Goal: Transaction & Acquisition: Purchase product/service

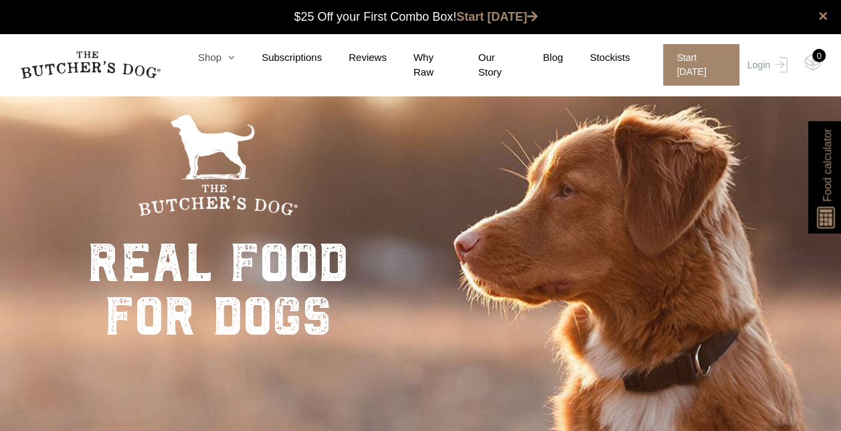
click at [220, 62] on link "Shop" at bounding box center [203, 57] width 64 height 15
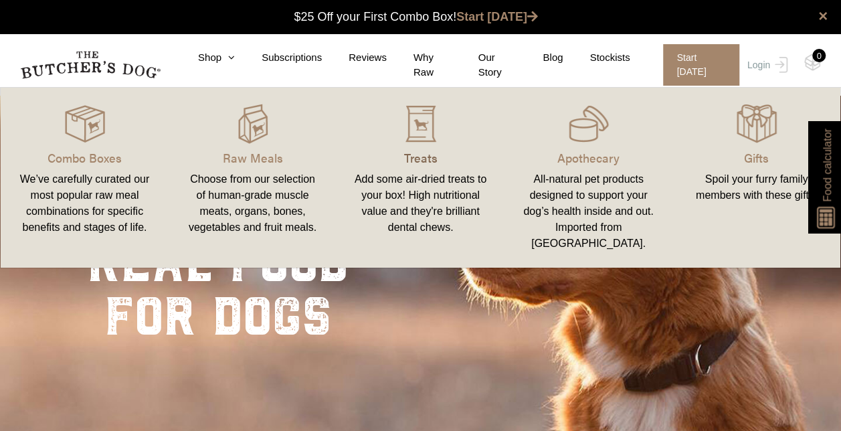
click at [423, 154] on p "Treats" at bounding box center [421, 158] width 136 height 18
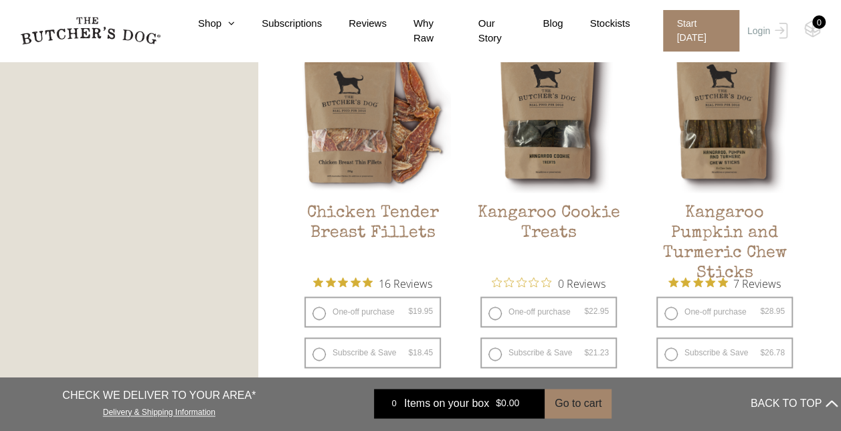
scroll to position [754, 0]
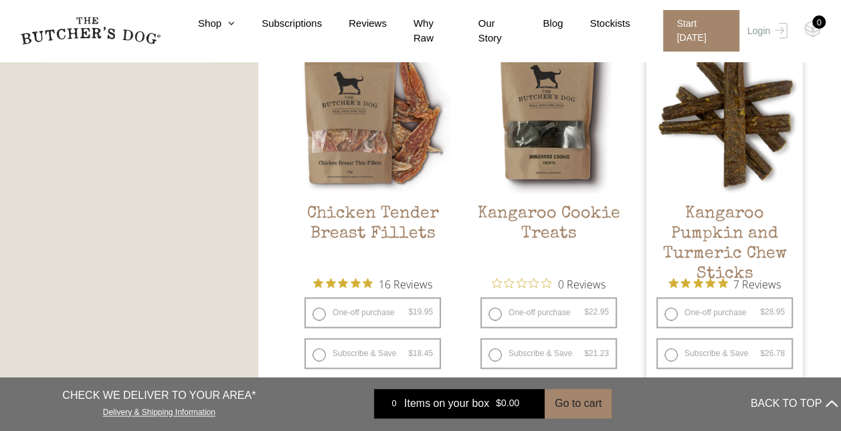
click at [671, 316] on label "One-off purchase $ 28.95 — or subscribe and save 7.5%" at bounding box center [725, 312] width 137 height 31
radio input "true"
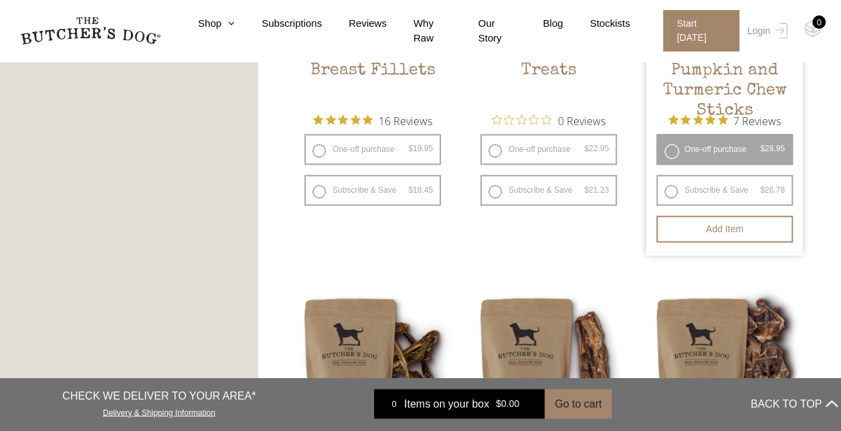
scroll to position [915, 0]
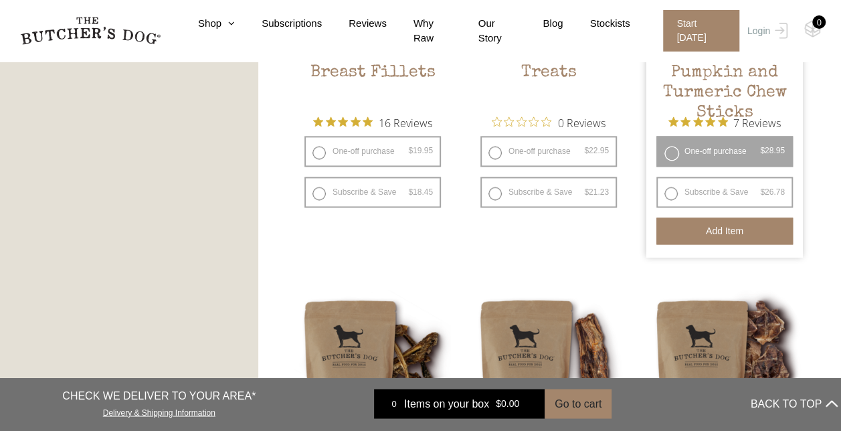
click at [724, 233] on button "Add item" at bounding box center [725, 231] width 137 height 27
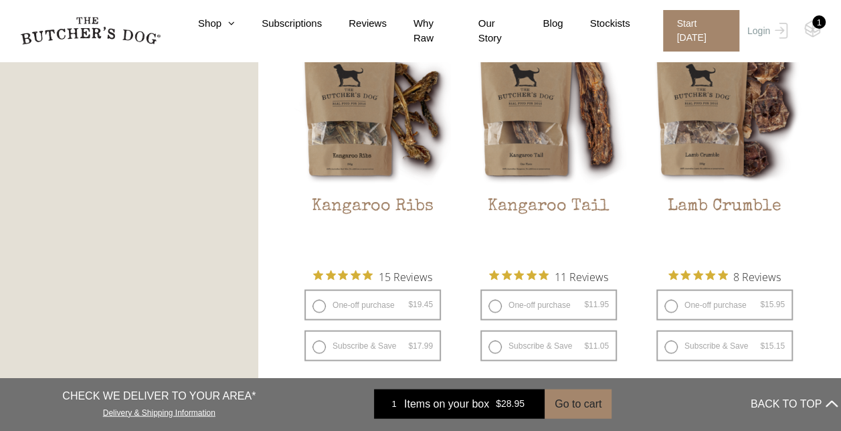
scroll to position [1177, 0]
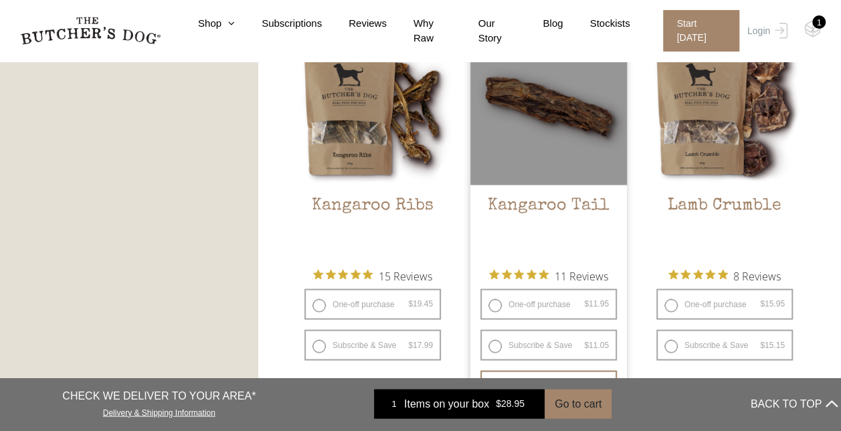
click at [556, 303] on label "One-off purchase $ 11.95 — or subscribe and save 7.5%" at bounding box center [549, 303] width 137 height 31
radio input "true"
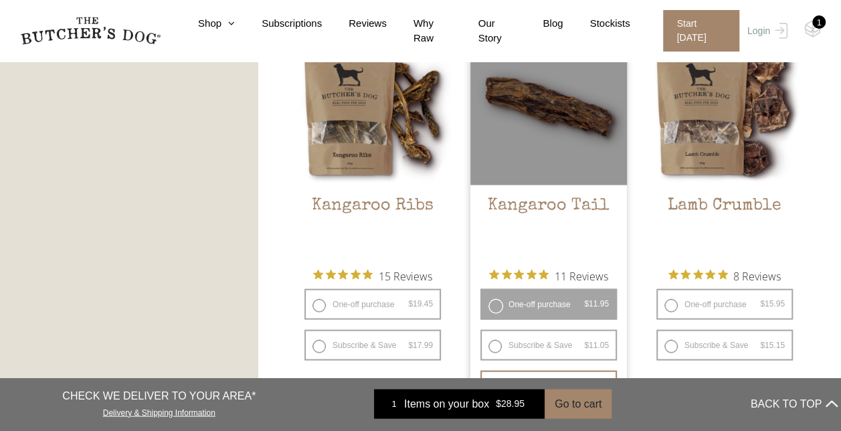
radio input "false"
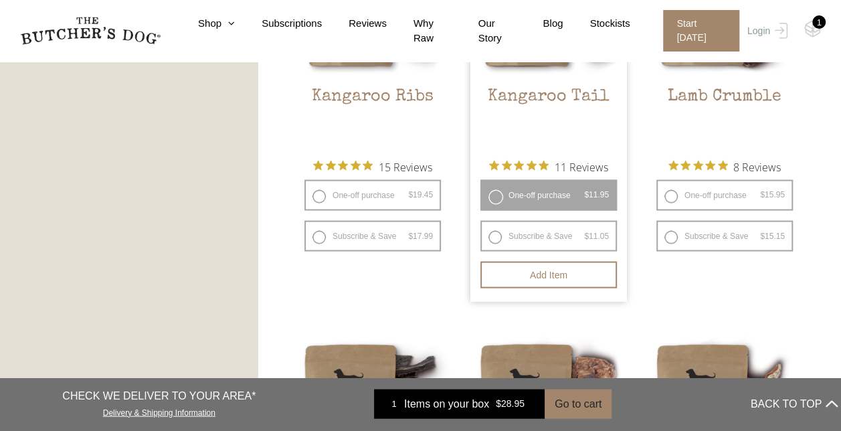
scroll to position [1316, 0]
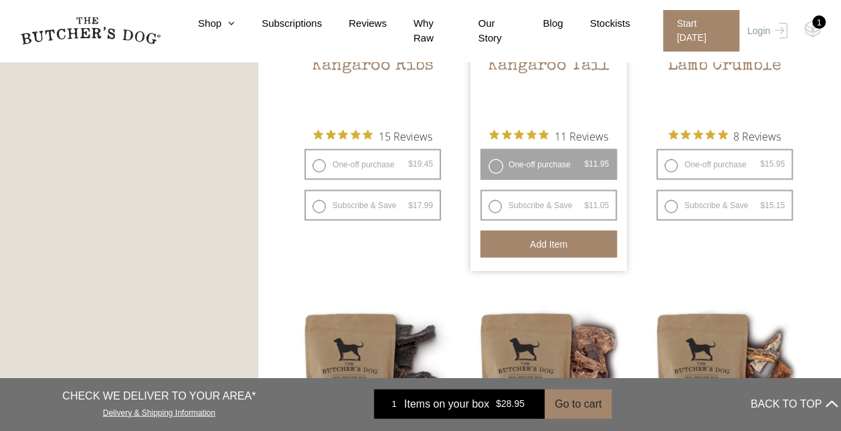
click at [561, 245] on button "Add item" at bounding box center [549, 244] width 137 height 27
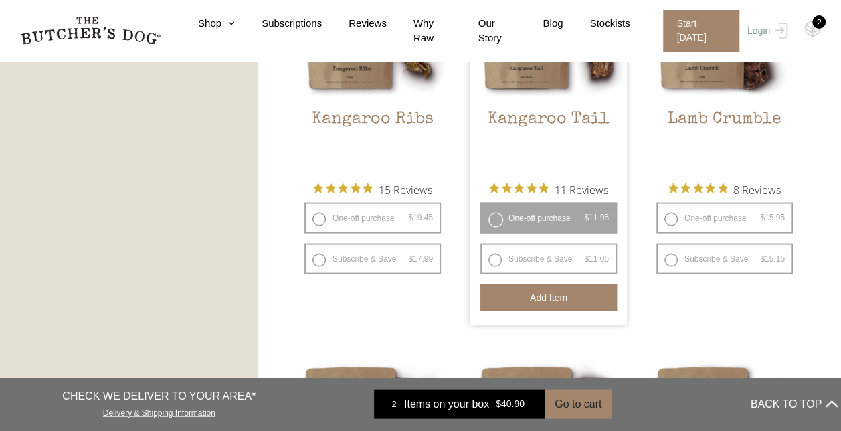
scroll to position [1229, 0]
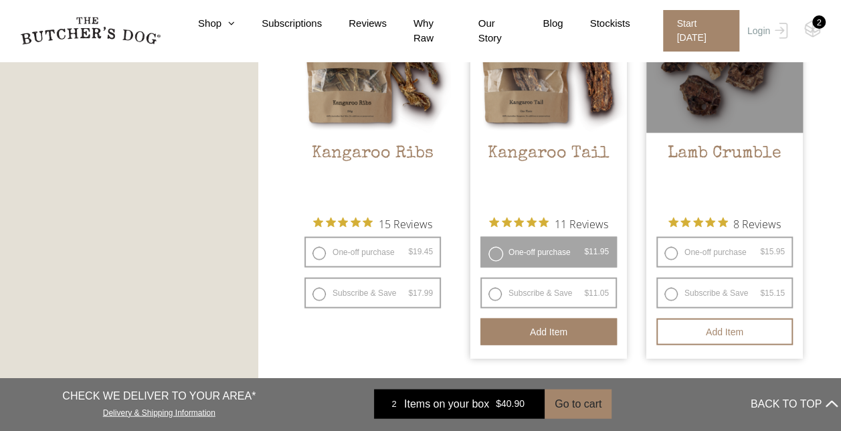
click at [739, 256] on label "One-off purchase $ 15.95 — or subscribe and save 5%" at bounding box center [725, 251] width 137 height 31
radio input "true"
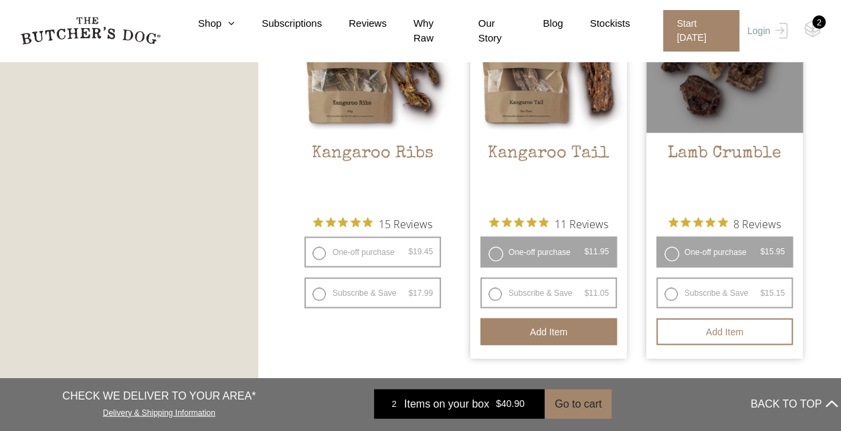
radio input "false"
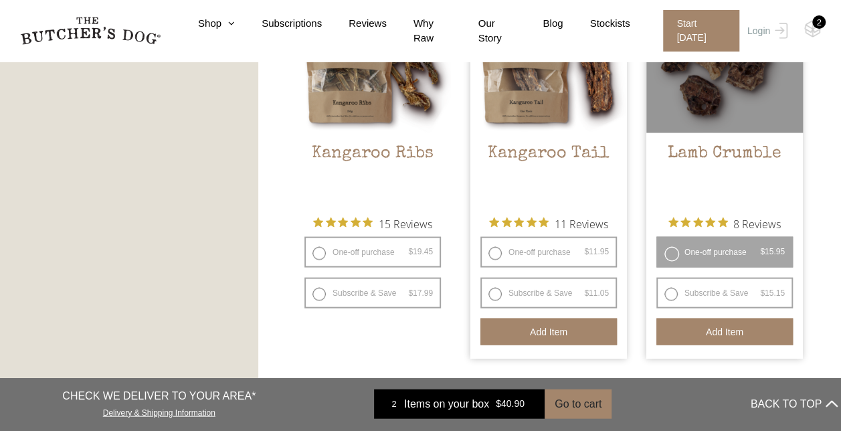
click at [748, 337] on button "Add item" at bounding box center [725, 331] width 137 height 27
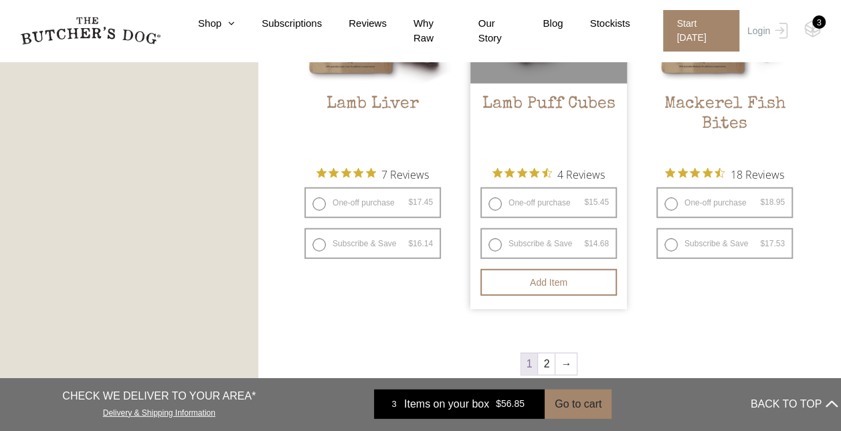
scroll to position [1693, 0]
click at [498, 201] on label "One-off purchase $ 15.45 — or subscribe and save 5%" at bounding box center [549, 201] width 137 height 31
radio input "true"
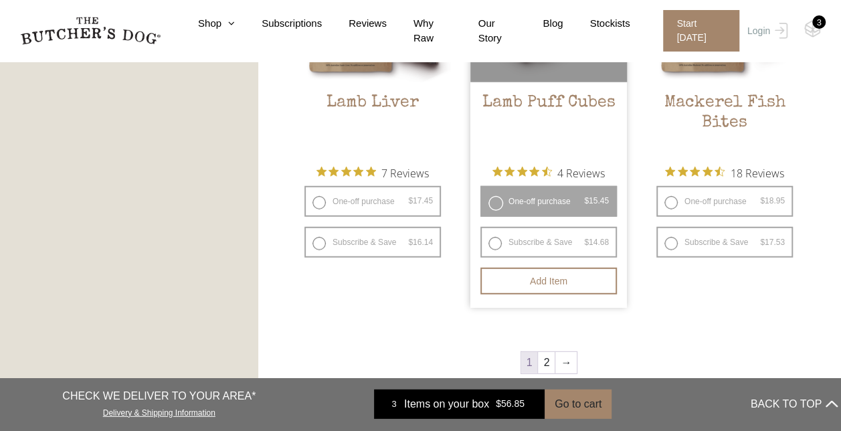
radio input "false"
click at [563, 276] on button "Add item" at bounding box center [549, 281] width 137 height 27
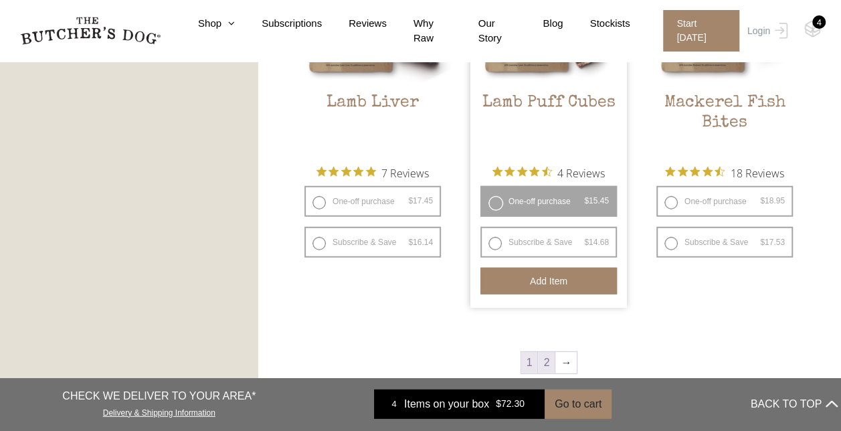
click at [548, 359] on link "2" at bounding box center [546, 362] width 17 height 21
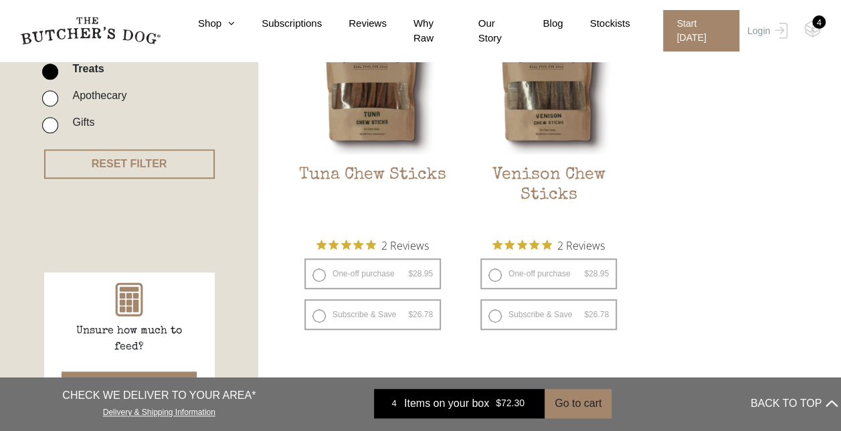
scroll to position [402, 0]
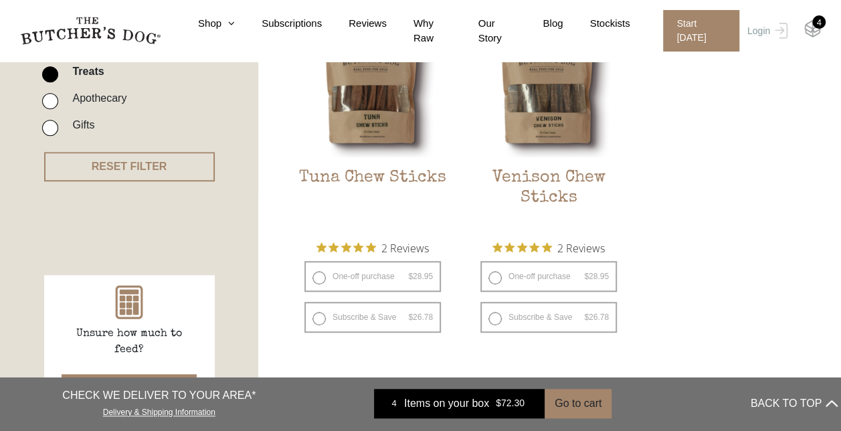
click at [811, 25] on img at bounding box center [813, 28] width 17 height 17
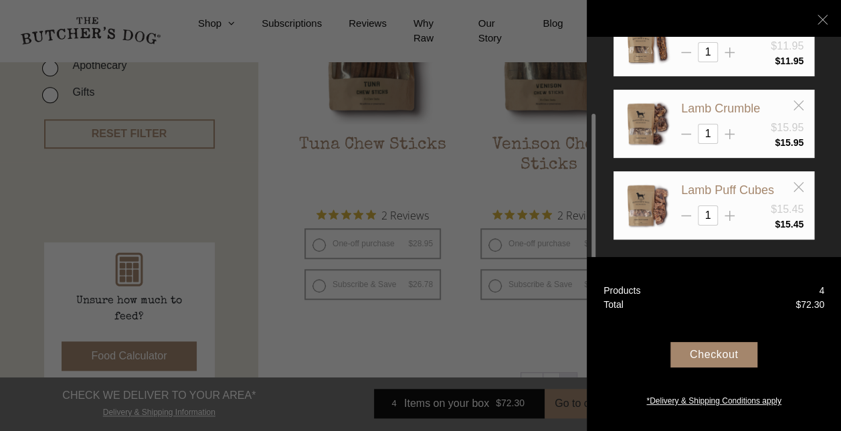
scroll to position [154, 0]
click at [727, 213] on icon at bounding box center [730, 216] width 10 height 10
type input "2"
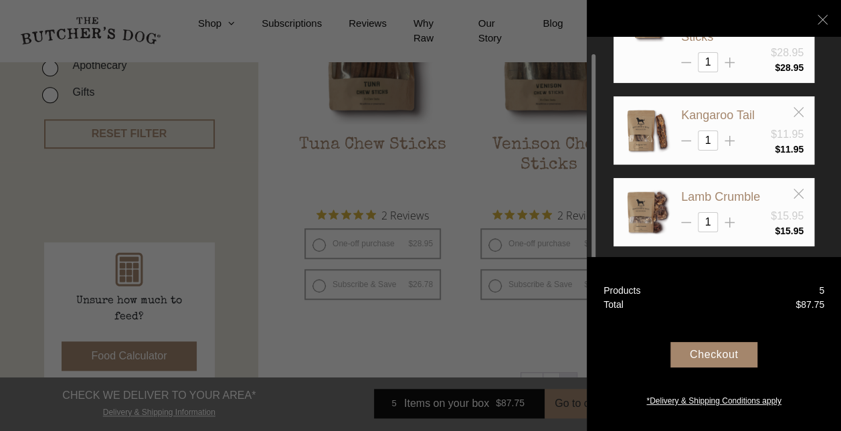
scroll to position [63, 0]
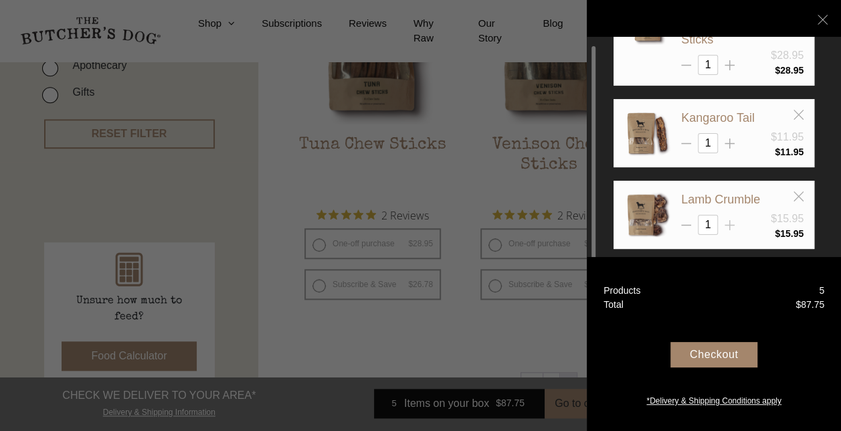
click at [731, 220] on icon at bounding box center [730, 225] width 10 height 10
click at [683, 226] on line at bounding box center [686, 226] width 10 height 0
type input "1"
click at [718, 353] on div "Checkout" at bounding box center [714, 354] width 87 height 25
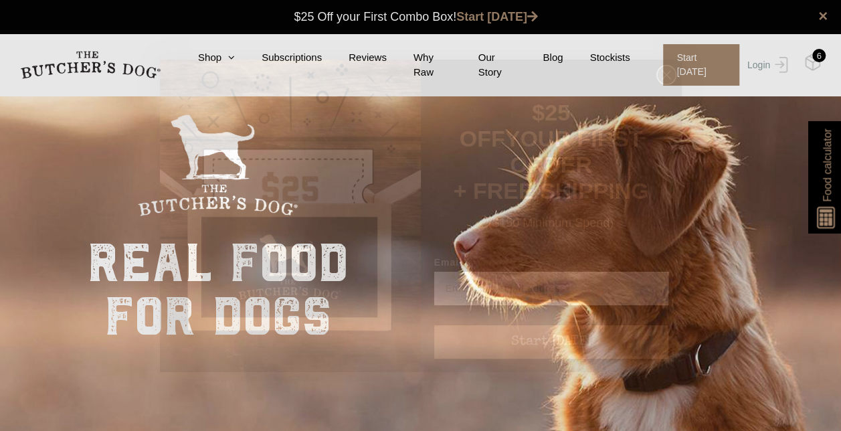
click at [673, 78] on circle "Close dialog" at bounding box center [666, 74] width 19 height 19
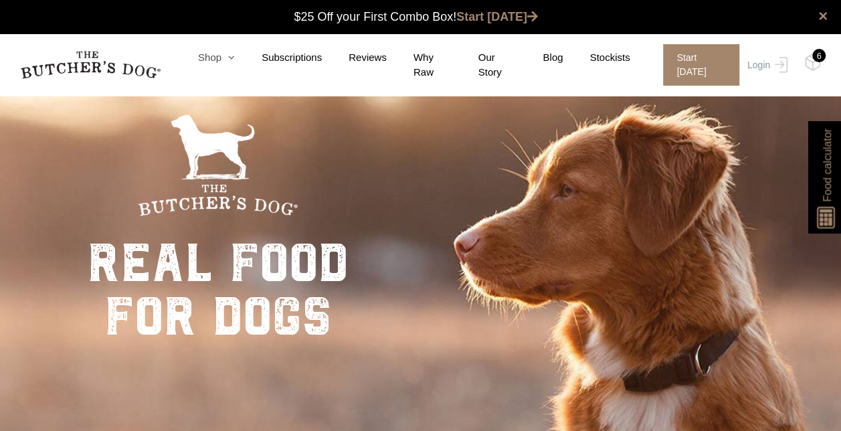
click at [226, 61] on icon at bounding box center [228, 57] width 13 height 10
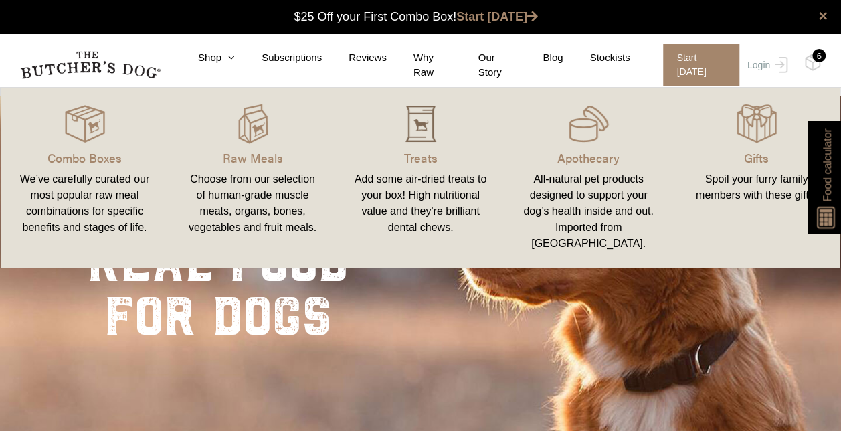
click at [433, 119] on img at bounding box center [421, 124] width 40 height 40
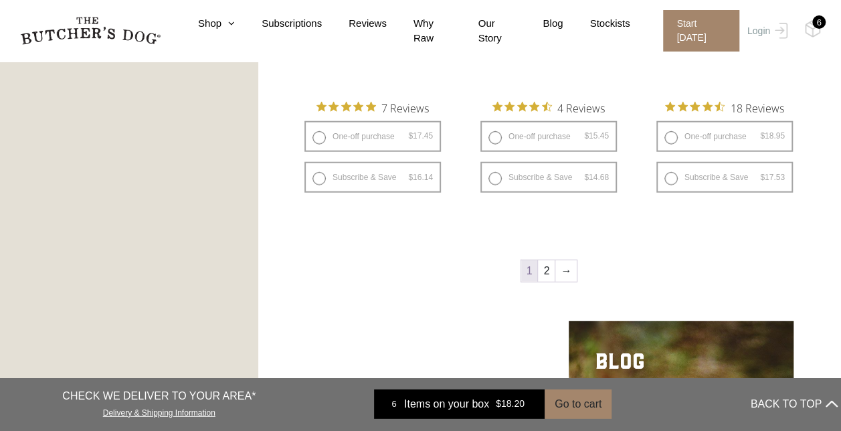
scroll to position [1705, 0]
click at [544, 264] on link "2" at bounding box center [546, 270] width 17 height 21
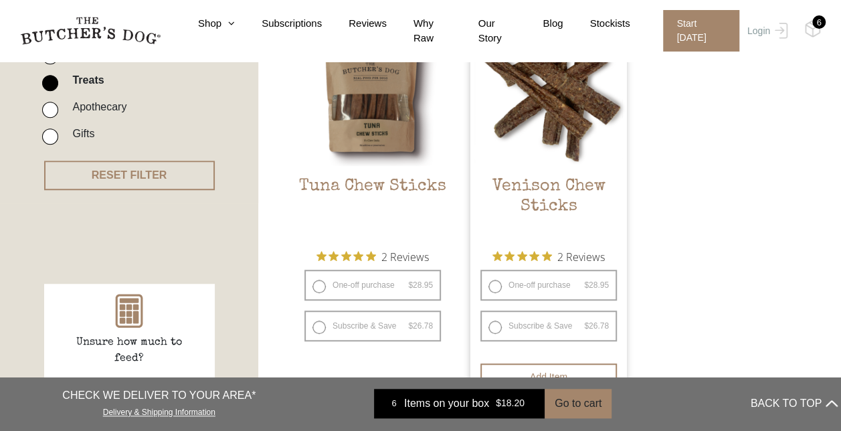
scroll to position [406, 0]
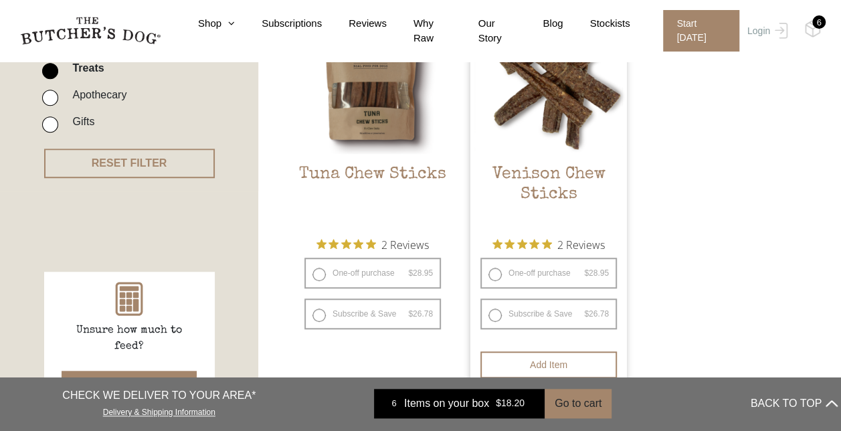
click at [569, 273] on label "One-off purchase $ 28.95 — or subscribe and save 7.5%" at bounding box center [549, 273] width 137 height 31
radio input "true"
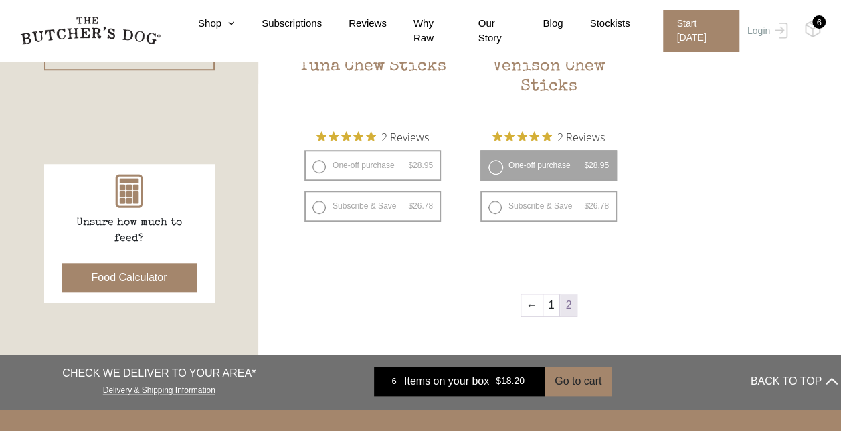
scroll to position [514, 0]
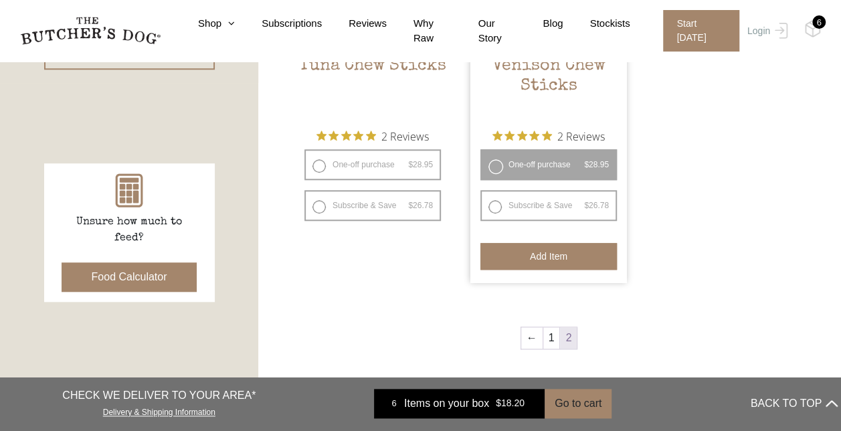
click at [568, 260] on button "Add item" at bounding box center [549, 256] width 137 height 27
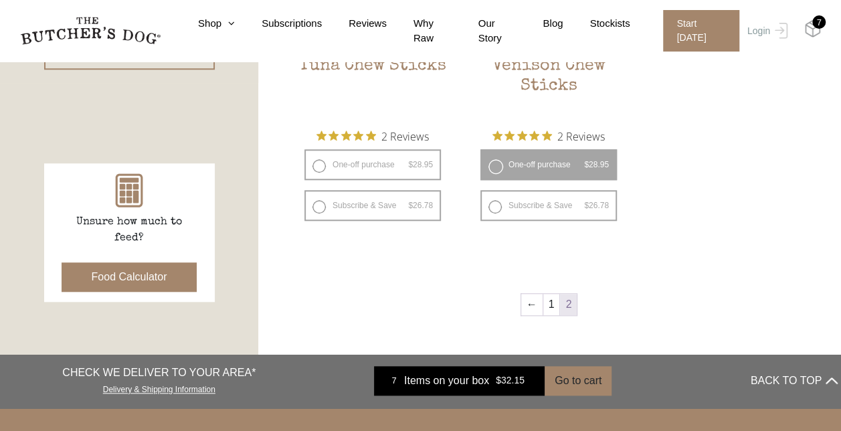
click at [809, 25] on img at bounding box center [813, 28] width 17 height 17
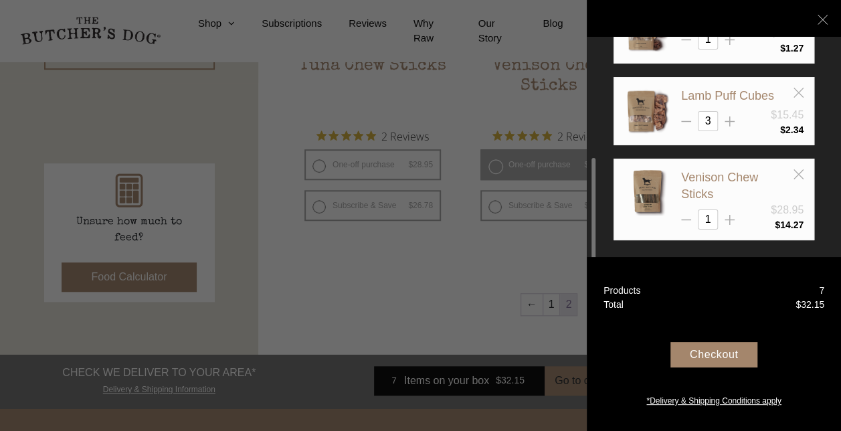
scroll to position [532, 0]
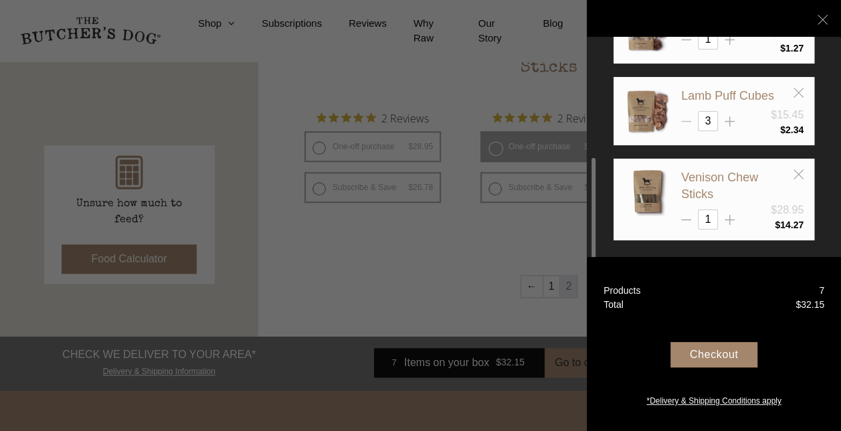
click at [685, 117] on icon at bounding box center [686, 121] width 10 height 10
type input "2"
click at [732, 352] on div "Checkout" at bounding box center [714, 354] width 87 height 25
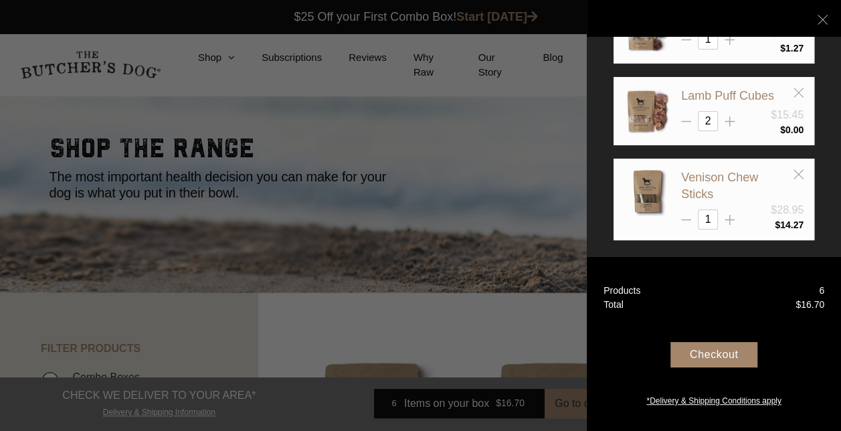
scroll to position [0, 0]
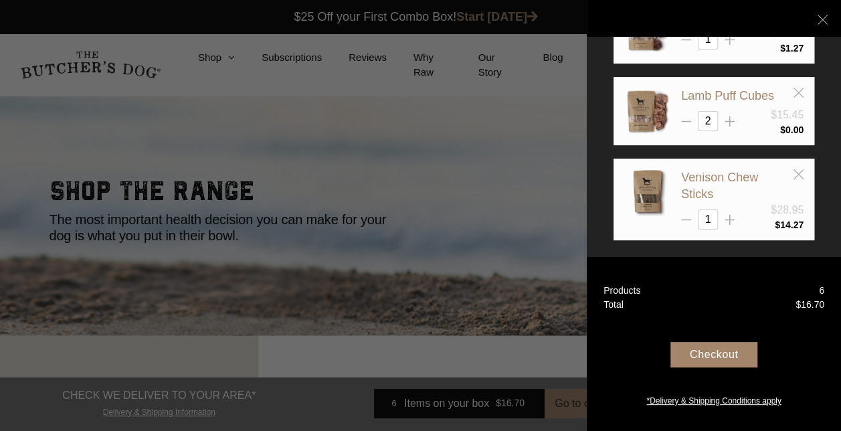
click at [732, 352] on div "Checkout" at bounding box center [714, 354] width 87 height 25
